Goal: Navigation & Orientation: Find specific page/section

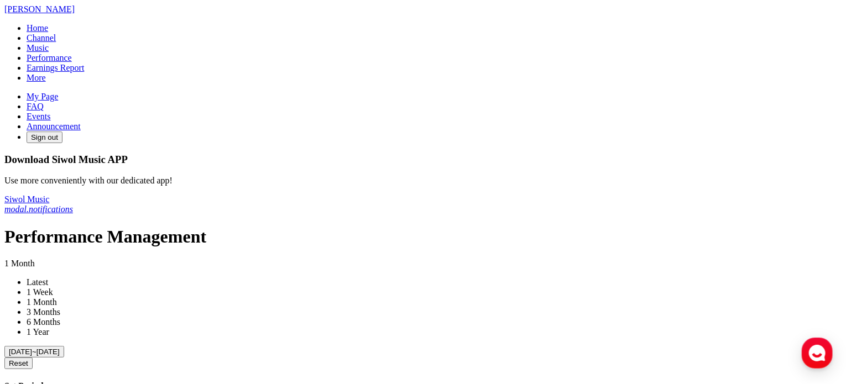
click at [73, 205] on icon "modal.notifications" at bounding box center [38, 209] width 69 height 9
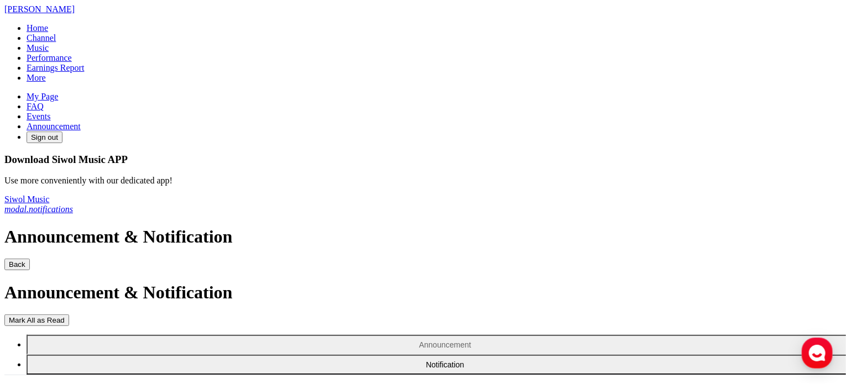
click at [73, 205] on link "modal.notifications" at bounding box center [38, 209] width 69 height 9
click at [48, 33] on link "Home" at bounding box center [38, 27] width 22 height 9
